Goal: Task Accomplishment & Management: Use online tool/utility

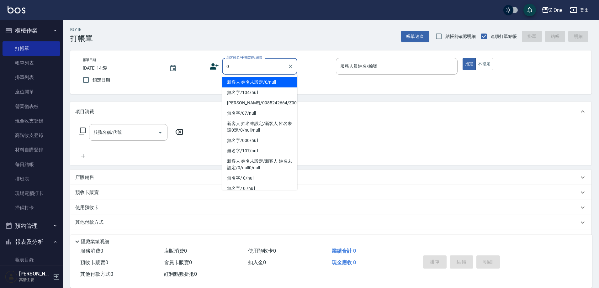
type input "新客人 姓名未設定/0/null"
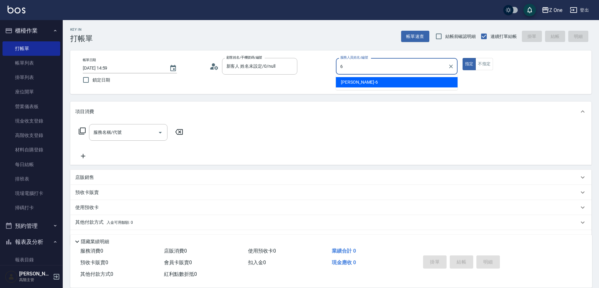
type input "[PERSON_NAME]-6"
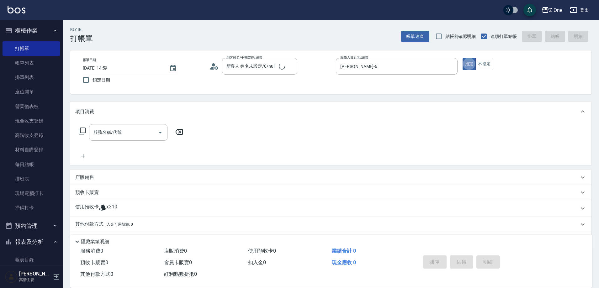
type button "true"
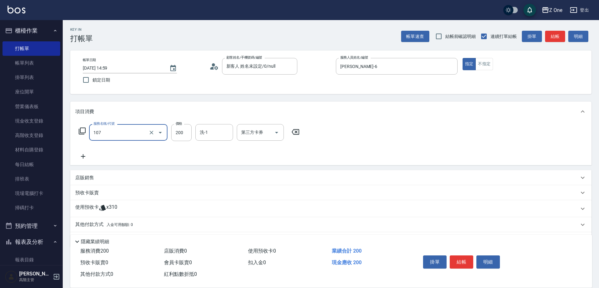
type input "洗髮$200(107)"
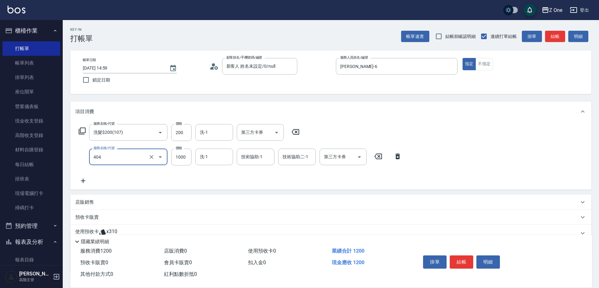
type input "染髮$1000(404)"
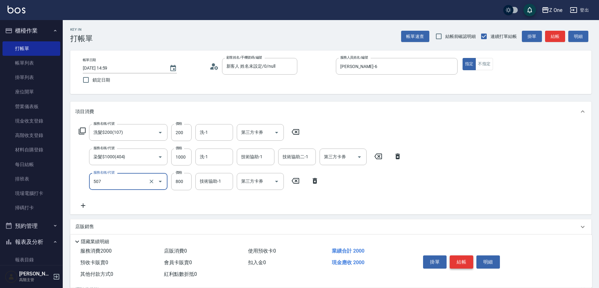
type input "朵拉$800(507)"
click at [463, 262] on button "結帳" at bounding box center [462, 262] width 24 height 13
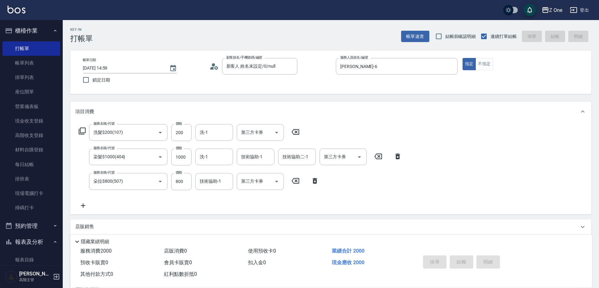
type input "[DATE] 18:17"
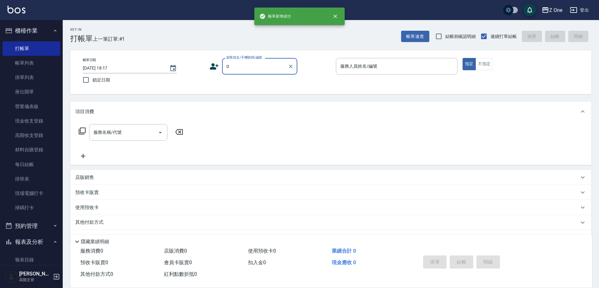
type input "新客人 姓名未設定/0/null"
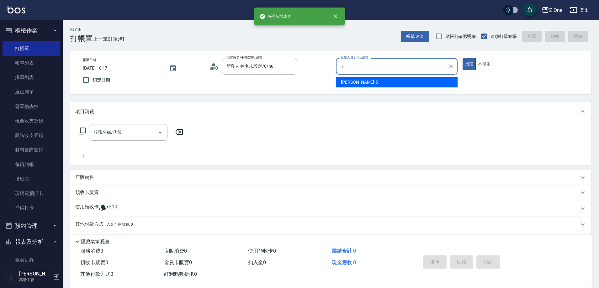
type input "[PERSON_NAME]-5"
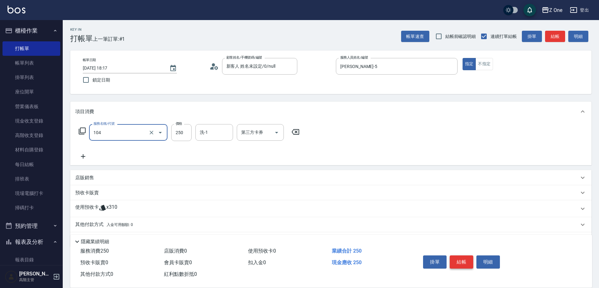
type input "洗髮$250(104)"
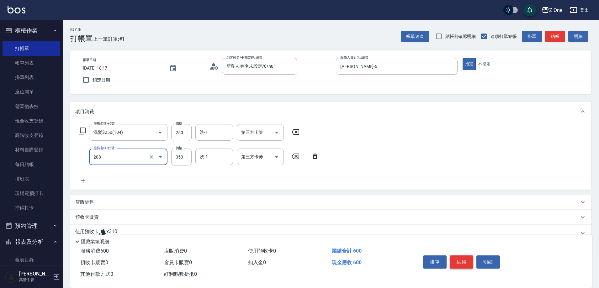
type input "剪髮$350(208)"
click at [463, 262] on button "結帳" at bounding box center [462, 262] width 24 height 13
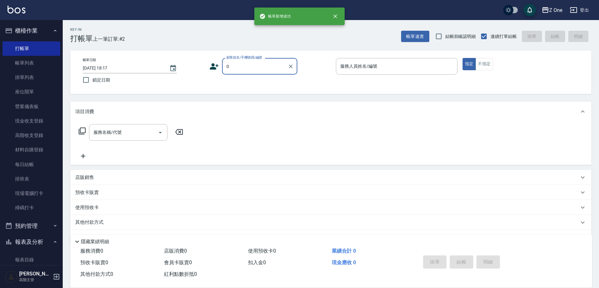
type input "新客人 姓名未設定/0/null"
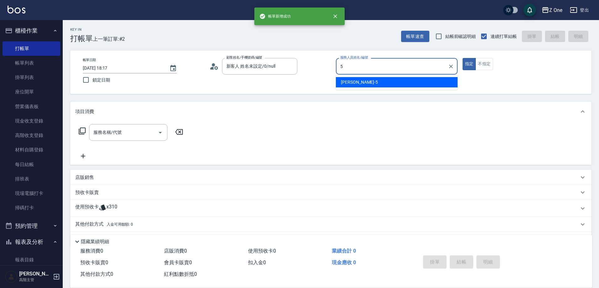
type input "[PERSON_NAME]-5"
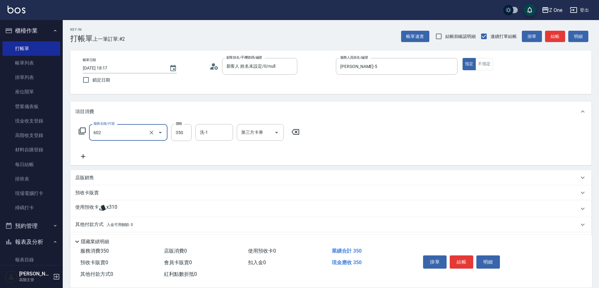
type input "Spa$300(602)"
click at [467, 267] on div "掛單 結帳 明細" at bounding box center [462, 263] width 82 height 20
click at [467, 262] on button "結帳" at bounding box center [462, 262] width 24 height 13
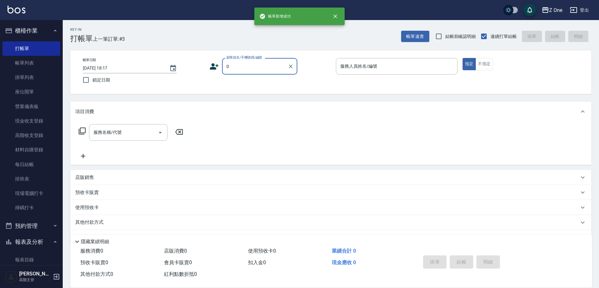
type input "新客人 姓名未設定/0/null"
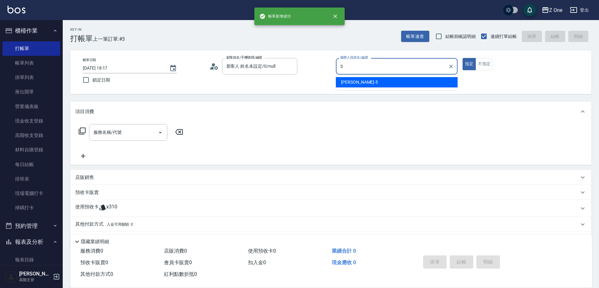
type input "[PERSON_NAME]-5"
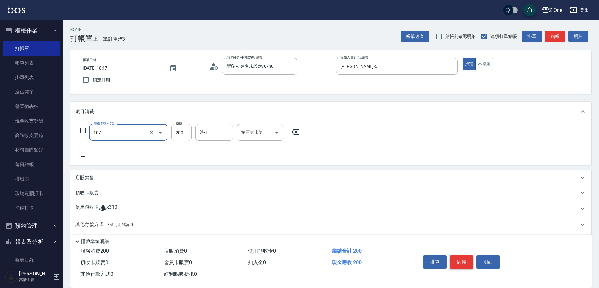
type input "洗髮$200(107)"
click at [467, 262] on button "結帳" at bounding box center [462, 262] width 24 height 13
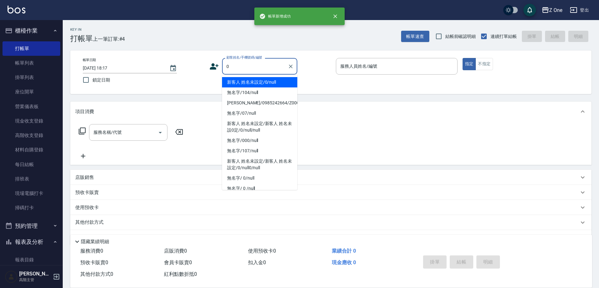
type input "新客人 姓名未設定/0/null"
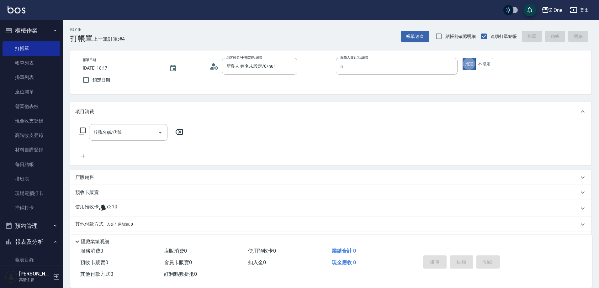
type input "[PERSON_NAME]-5"
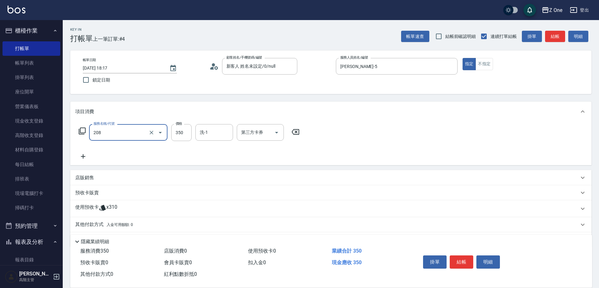
type input "剪髮$350(208)"
click at [464, 262] on button "結帳" at bounding box center [462, 262] width 24 height 13
type input "[DATE] 18:18"
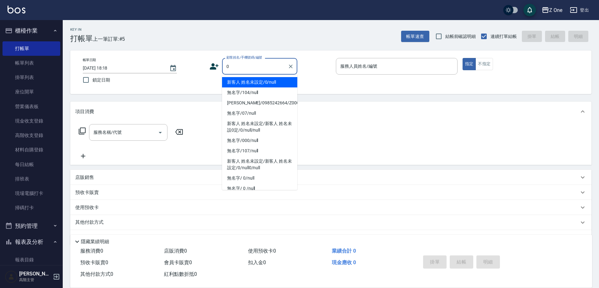
type input "新客人 姓名未設定/0/null"
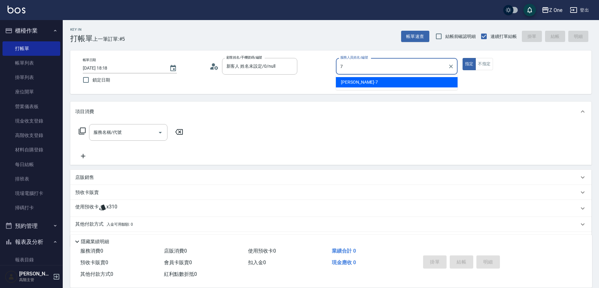
type input "[PERSON_NAME]-7"
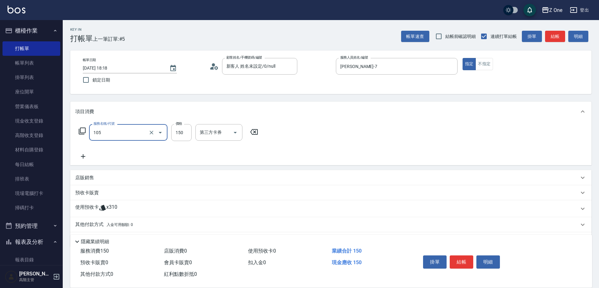
type input "洗髮$150(105)"
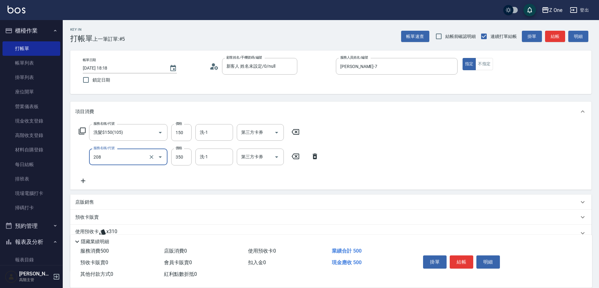
type input "剪髮$350(208)"
click at [463, 264] on button "結帳" at bounding box center [462, 262] width 24 height 13
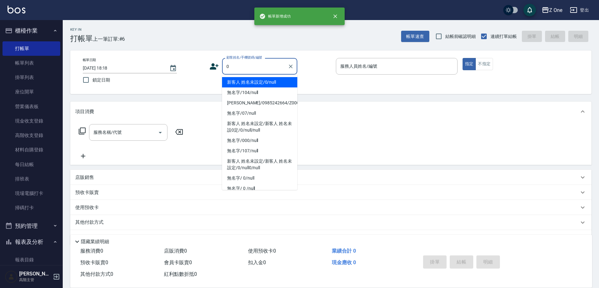
type input "新客人 姓名未設定/0/null"
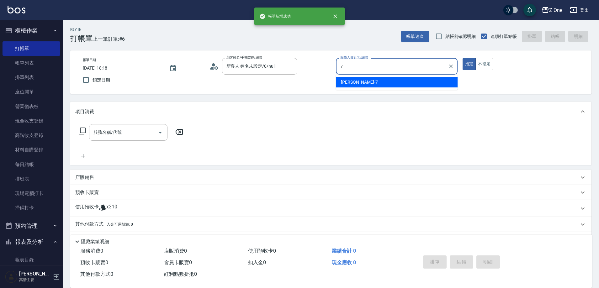
type input "[PERSON_NAME]-7"
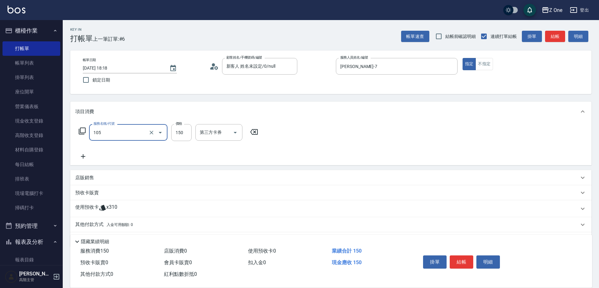
type input "洗髮$150(105)"
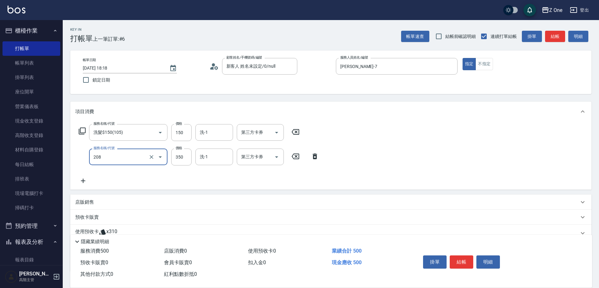
type input "剪髮$350(208)"
click at [463, 264] on button "結帳" at bounding box center [462, 262] width 24 height 13
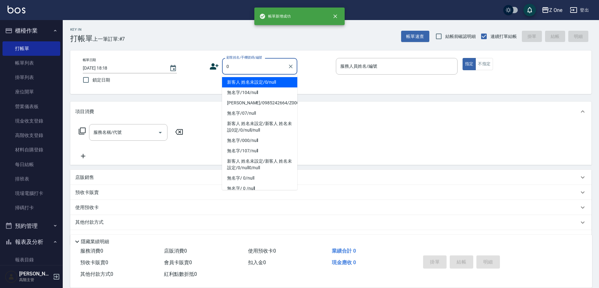
type input "新客人 姓名未設定/0/null"
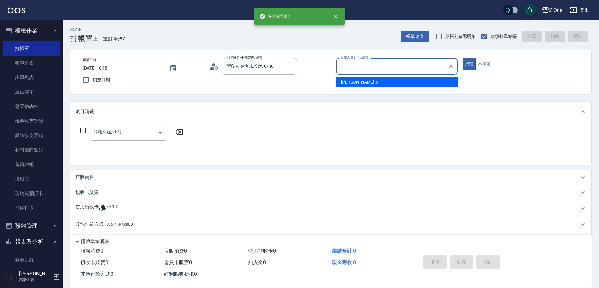
type input "[PERSON_NAME]-6"
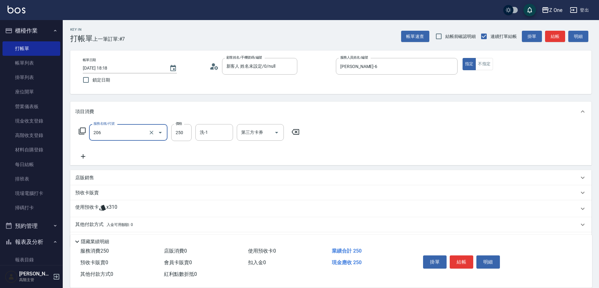
type input "剪髮$250(206)"
click at [463, 261] on button "結帳" at bounding box center [462, 262] width 24 height 13
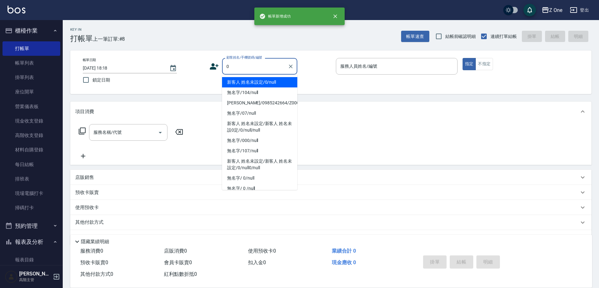
type input "新客人 姓名未設定/0/null"
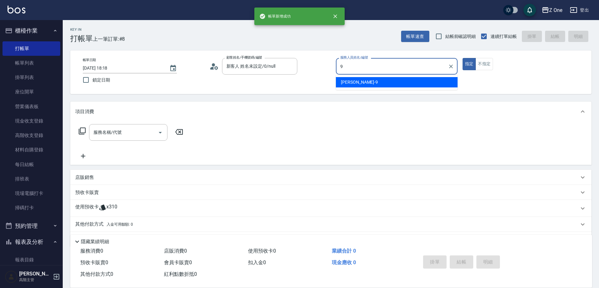
type input "[PERSON_NAME]-9"
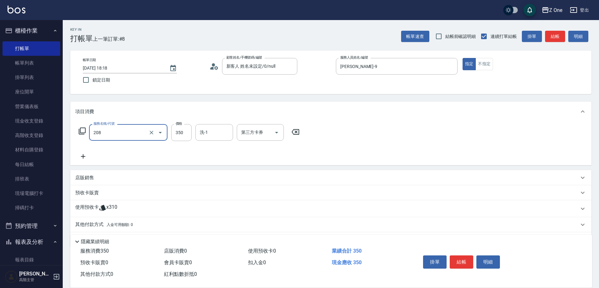
type input "剪髮$350(208)"
click at [462, 261] on button "結帳" at bounding box center [462, 262] width 24 height 13
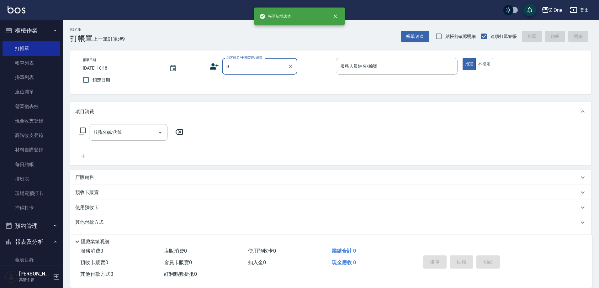
type input "新客人 姓名未設定/0/null"
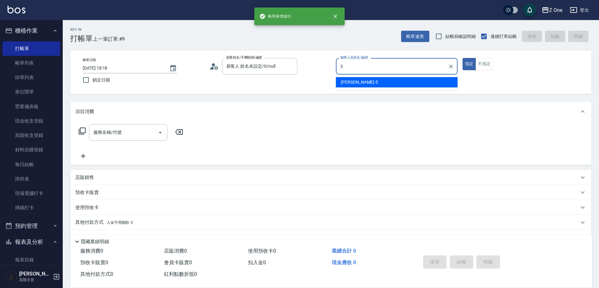
type input "[PERSON_NAME]-5"
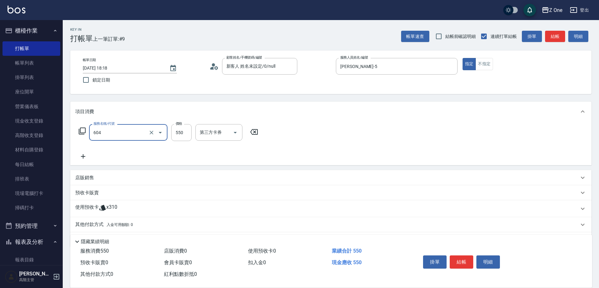
type input "Spa$550(604)"
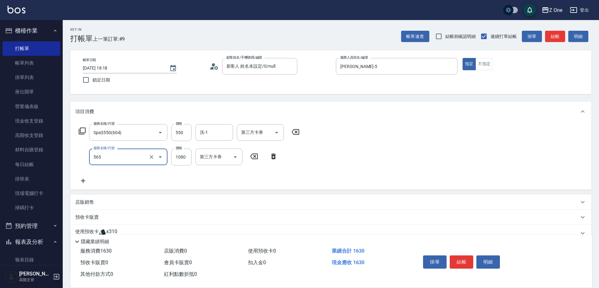
type input "黑耀光5400(565)"
type input "1200"
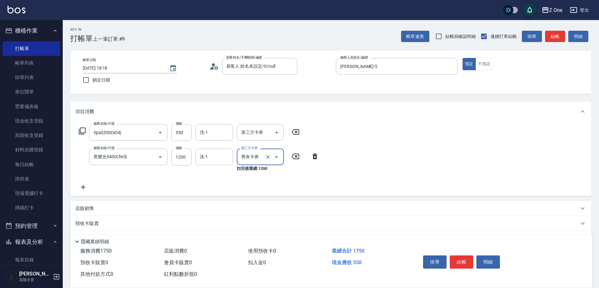
type input "舊有卡券"
click at [462, 261] on button "結帳" at bounding box center [462, 262] width 24 height 13
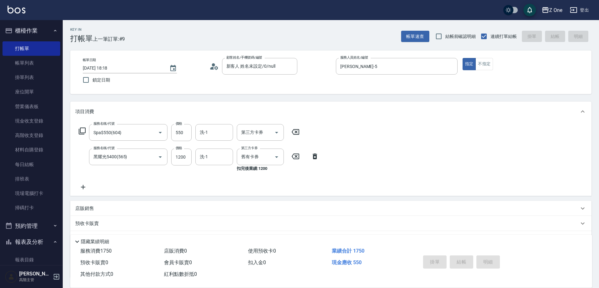
type input "[DATE] 18:19"
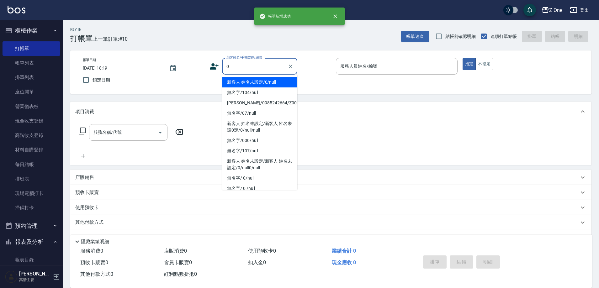
type input "新客人 姓名未設定/0/null"
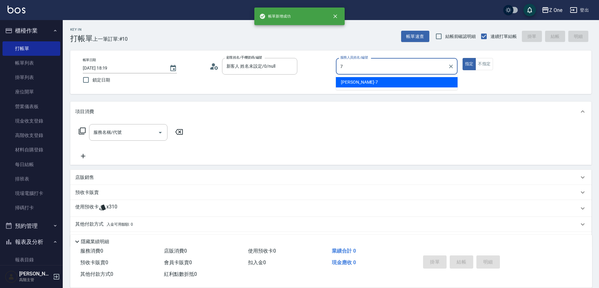
type input "[PERSON_NAME]-7"
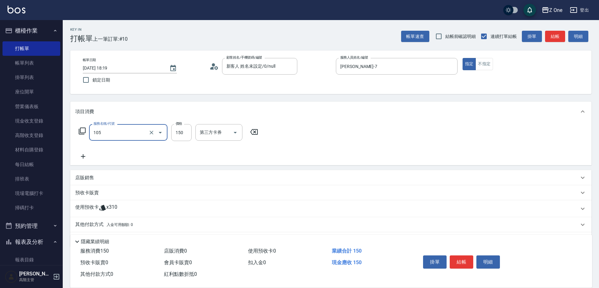
type input "洗髮$150(105)"
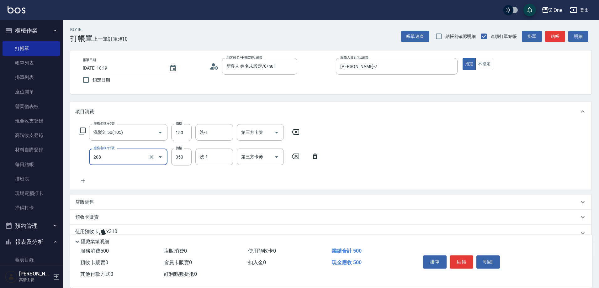
type input "剪髮$350(208)"
click at [462, 261] on button "結帳" at bounding box center [462, 262] width 24 height 13
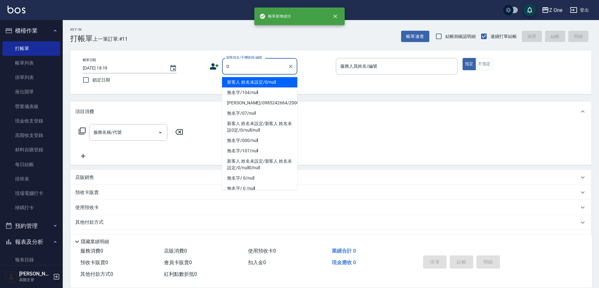
type input "新客人 姓名未設定/0/null"
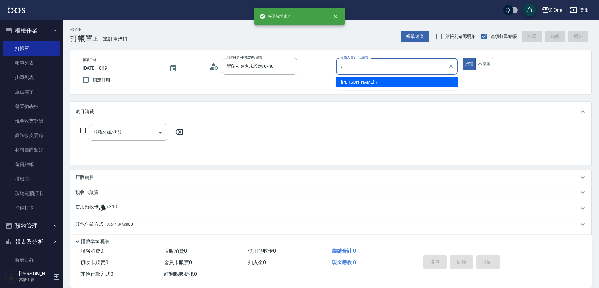
type input "[PERSON_NAME]-7"
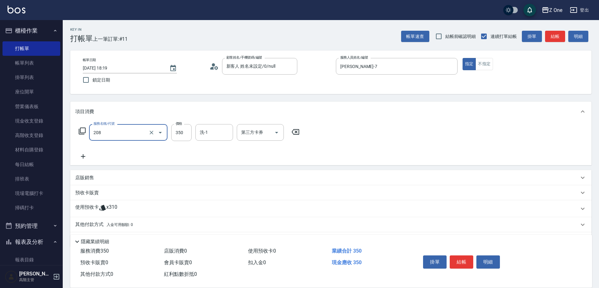
type input "剪髮$350(208)"
click at [462, 261] on button "結帳" at bounding box center [462, 262] width 24 height 13
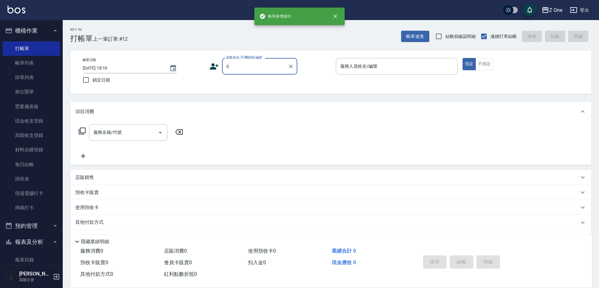
type input "新客人 姓名未設定/0/null"
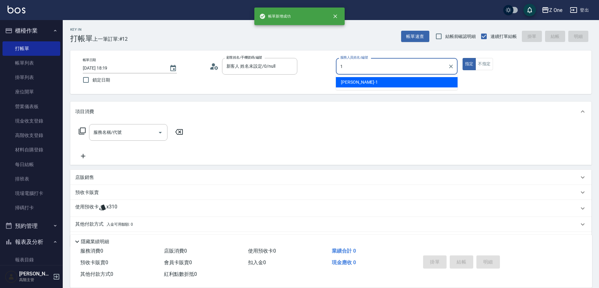
type input "[PERSON_NAME]-1"
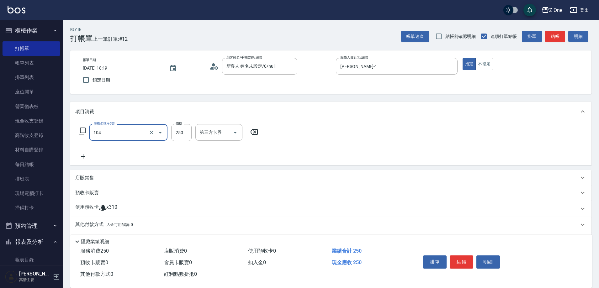
type input "洗髮$250(104)"
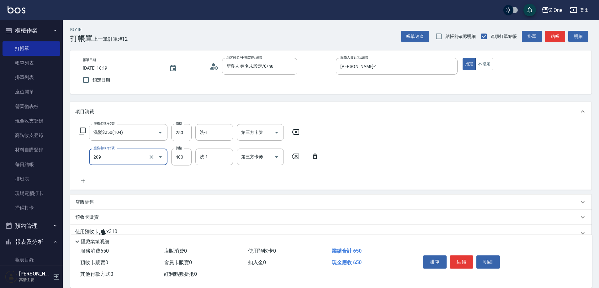
type input "剪髮$400(209)"
type input "500"
click at [462, 260] on button "結帳" at bounding box center [462, 262] width 24 height 13
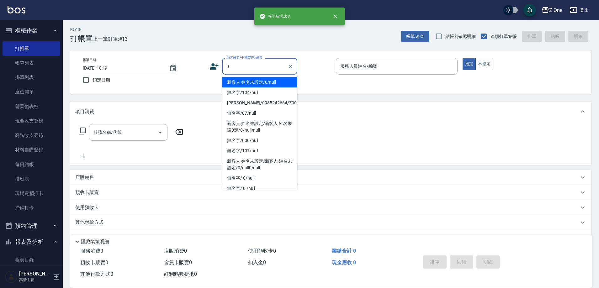
type input "新客人 姓名未設定/0/null"
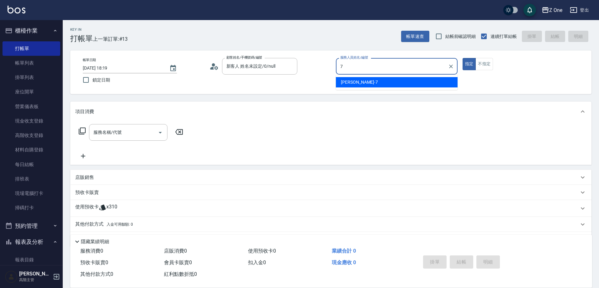
type input "[PERSON_NAME]-7"
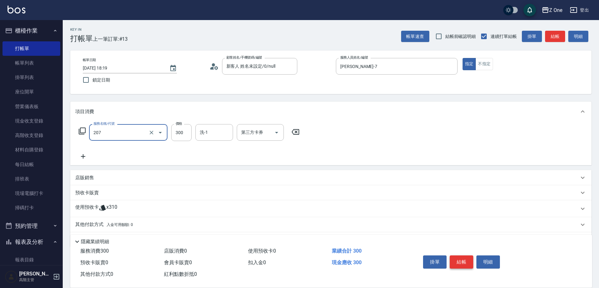
type input "剪髮$300(207)"
drag, startPoint x: 462, startPoint y: 260, endPoint x: 462, endPoint y: 270, distance: 9.4
click at [462, 270] on div "掛單 結帳 明細" at bounding box center [462, 263] width 82 height 20
click at [464, 259] on button "結帳" at bounding box center [462, 262] width 24 height 13
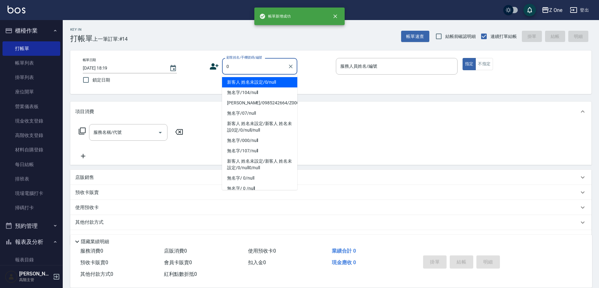
type input "新客人 姓名未設定/0/null"
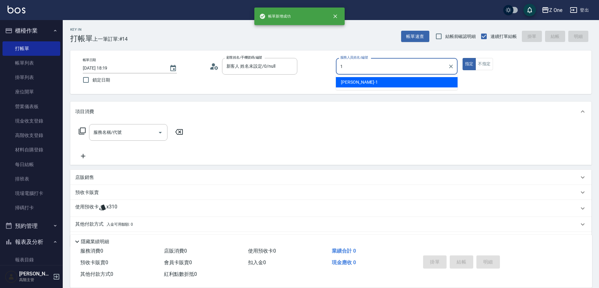
type input "[PERSON_NAME]-1"
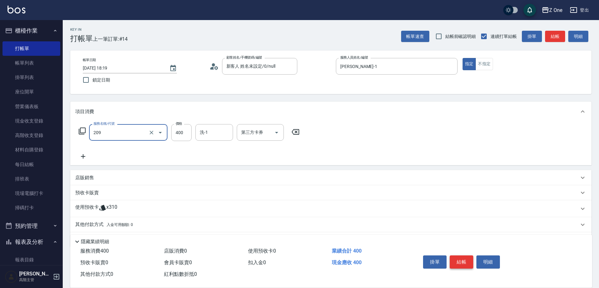
type input "剪髮$400(209)"
type input "500"
drag, startPoint x: 467, startPoint y: 261, endPoint x: 468, endPoint y: 268, distance: 6.9
click at [468, 268] on div "掛單 結帳 明細" at bounding box center [462, 263] width 82 height 20
click at [462, 256] on button "結帳" at bounding box center [462, 262] width 24 height 13
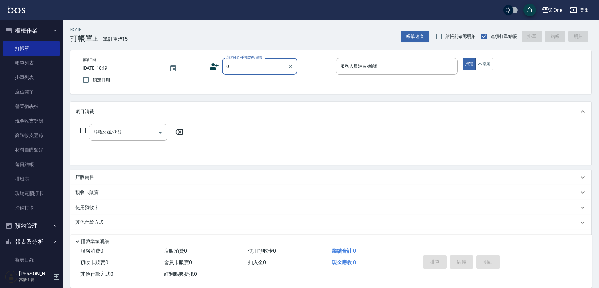
type input "新客人 姓名未設定/0/null"
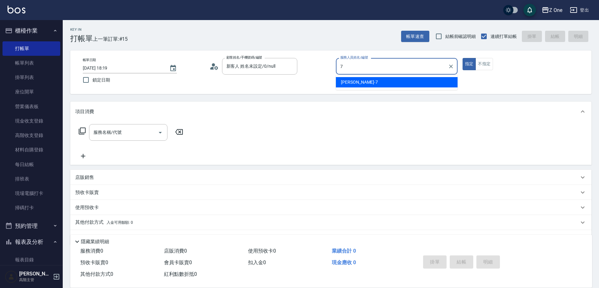
type input "[PERSON_NAME]-7"
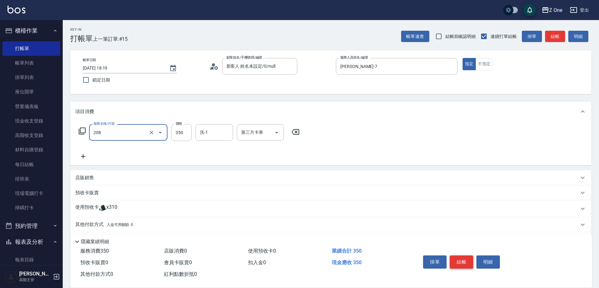
type input "剪髮$350(208)"
click at [463, 258] on button "結帳" at bounding box center [462, 262] width 24 height 13
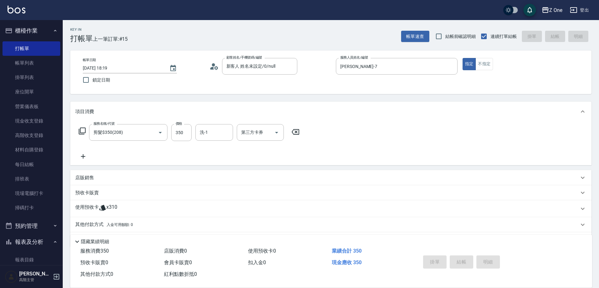
type input "[DATE] 18:42"
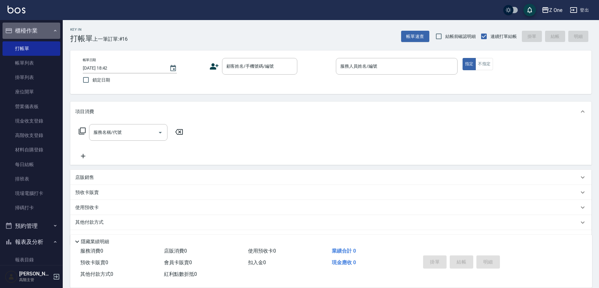
click at [54, 31] on icon "button" at bounding box center [55, 30] width 5 height 5
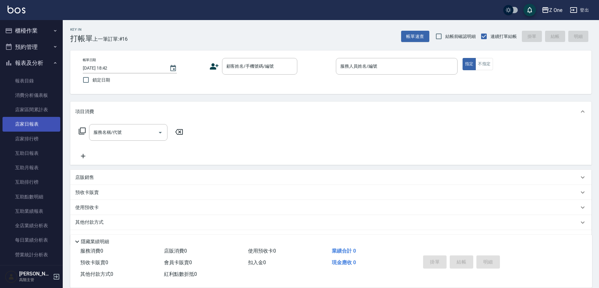
click at [32, 126] on link "店家日報表" at bounding box center [32, 124] width 58 height 14
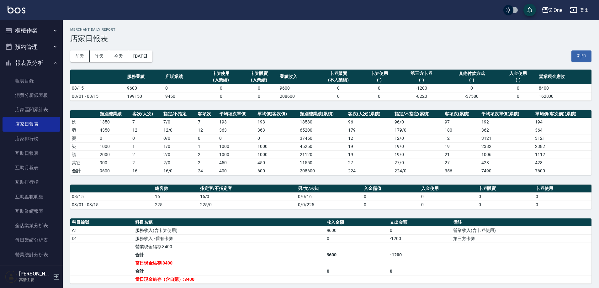
click at [53, 62] on icon "button" at bounding box center [55, 63] width 5 height 5
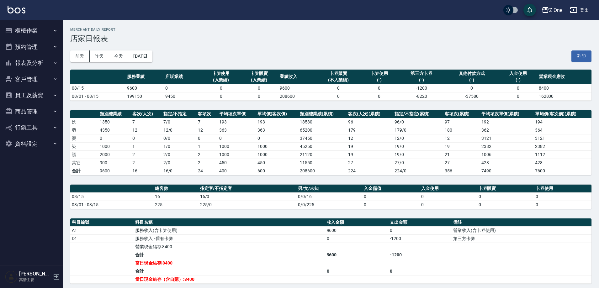
click at [51, 61] on button "報表及分析" at bounding box center [32, 63] width 58 height 16
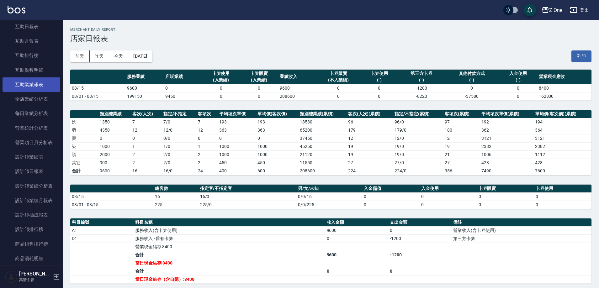
scroll to position [126, 0]
click at [33, 174] on link "設計師日報表" at bounding box center [32, 173] width 58 height 14
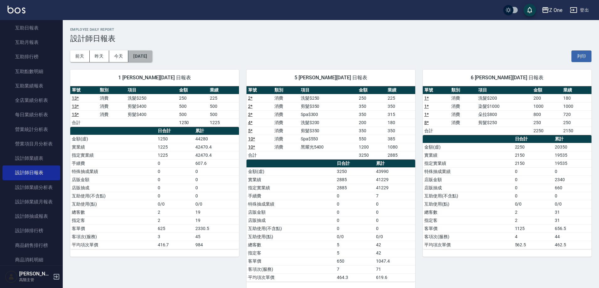
click at [152, 56] on button "[DATE]" at bounding box center [140, 57] width 24 height 12
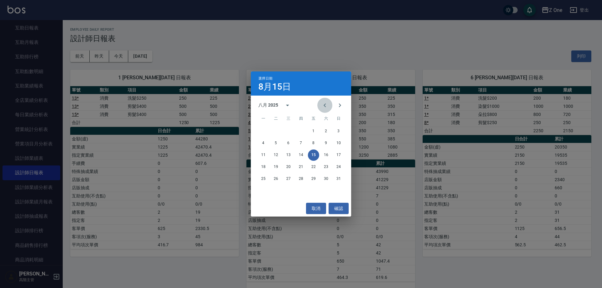
click at [324, 105] on icon "Previous month" at bounding box center [325, 106] width 2 height 4
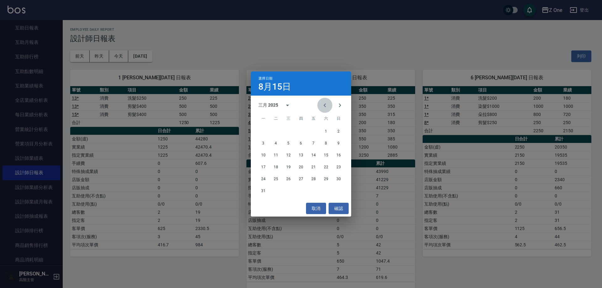
click at [324, 105] on icon "Previous month" at bounding box center [325, 106] width 2 height 4
click at [337, 165] on button "23" at bounding box center [338, 167] width 11 height 11
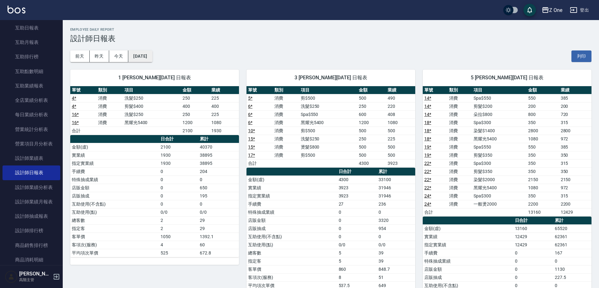
click at [152, 57] on button "[DATE]" at bounding box center [140, 57] width 24 height 12
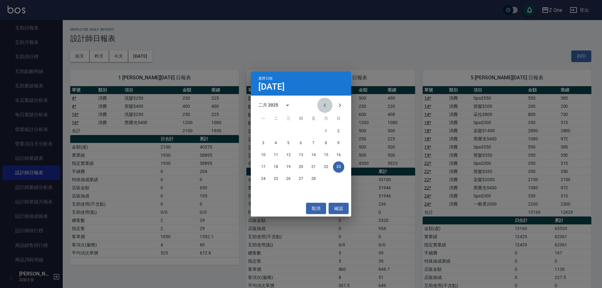
click at [324, 108] on icon "Previous month" at bounding box center [325, 106] width 8 height 8
click at [341, 153] on button "19" at bounding box center [338, 155] width 11 height 11
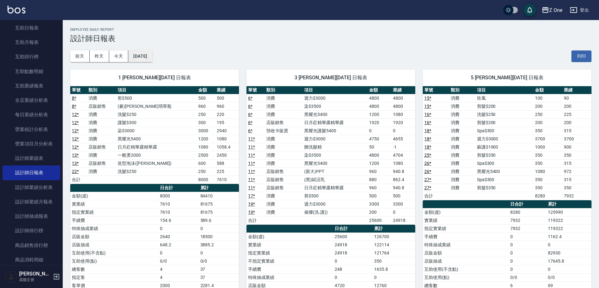
click at [152, 59] on button "[DATE]" at bounding box center [140, 57] width 24 height 12
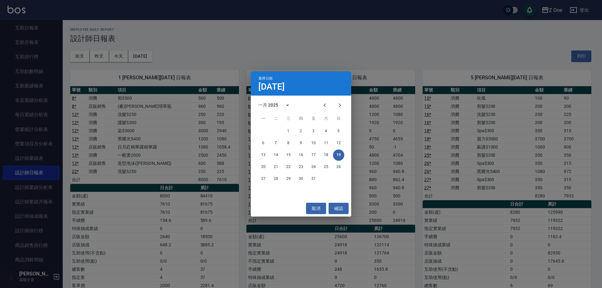
click at [151, 17] on div "選擇日期 [DATE] 一月 2025 一 二 三 四 五 六 日 1 2 3 4 5 6 7 8 9 10 11 12 13 14 15 16 17 18 …" at bounding box center [301, 144] width 602 height 288
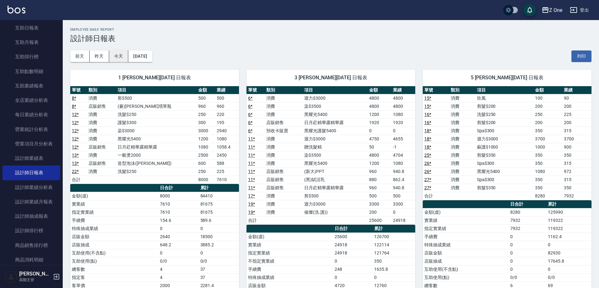
click at [122, 52] on button "今天" at bounding box center [118, 57] width 19 height 12
